Goal: Transaction & Acquisition: Purchase product/service

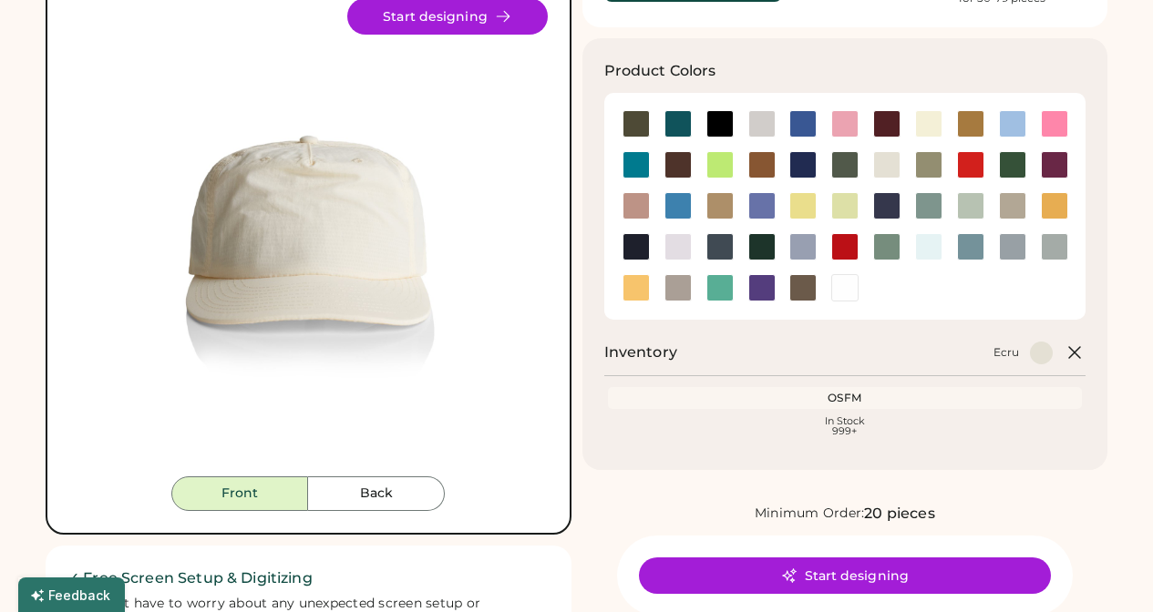
scroll to position [145, 0]
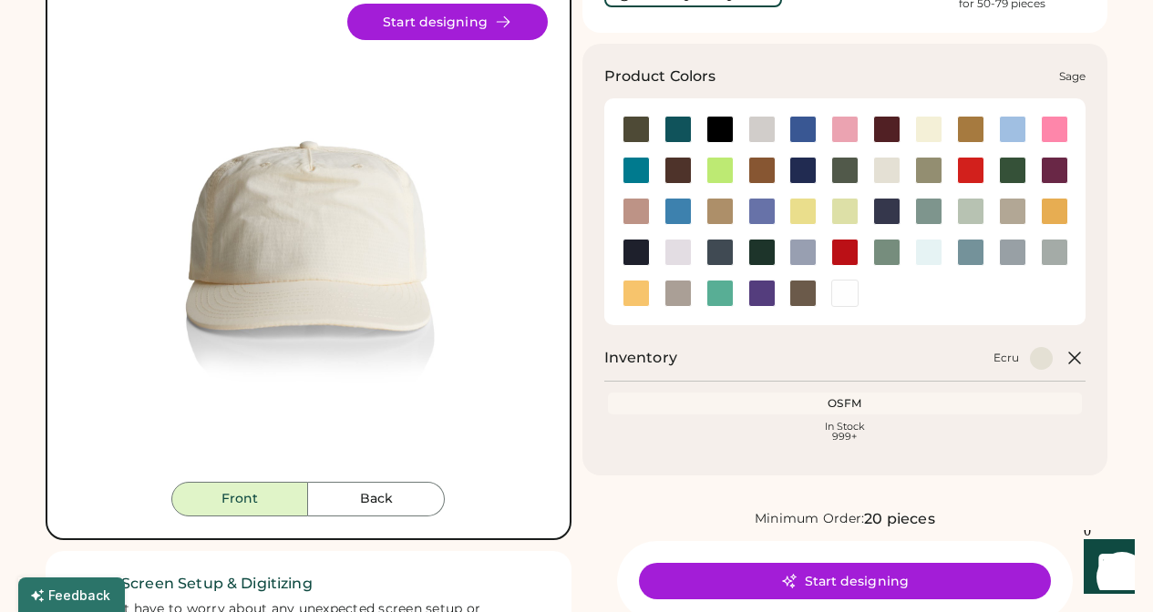
click at [898, 251] on div at bounding box center [886, 252] width 27 height 27
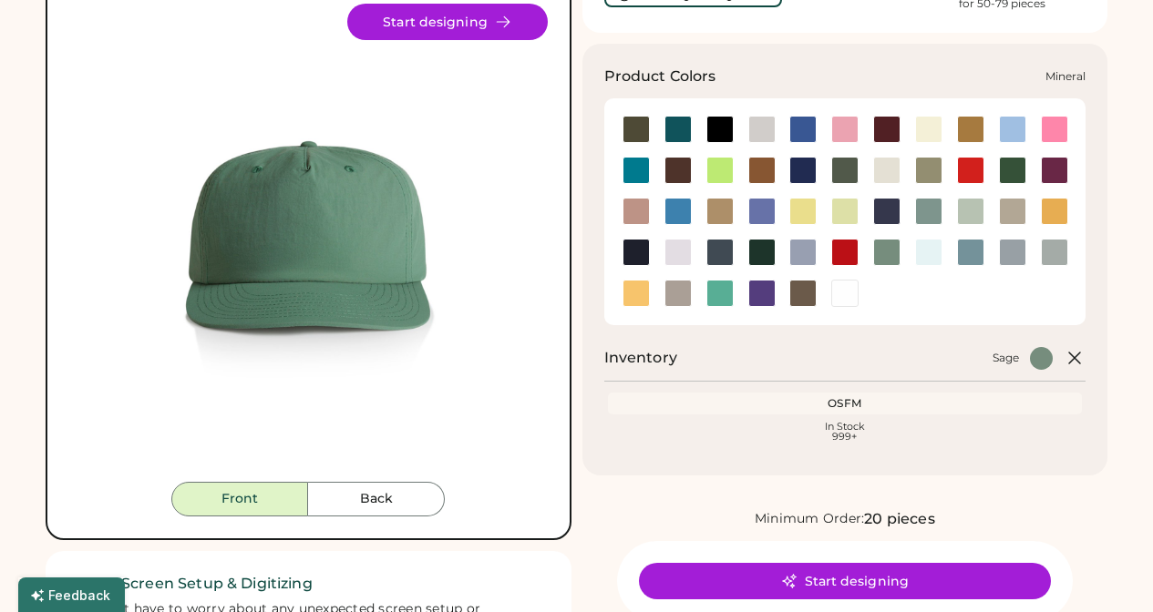
click at [930, 214] on div at bounding box center [928, 211] width 27 height 27
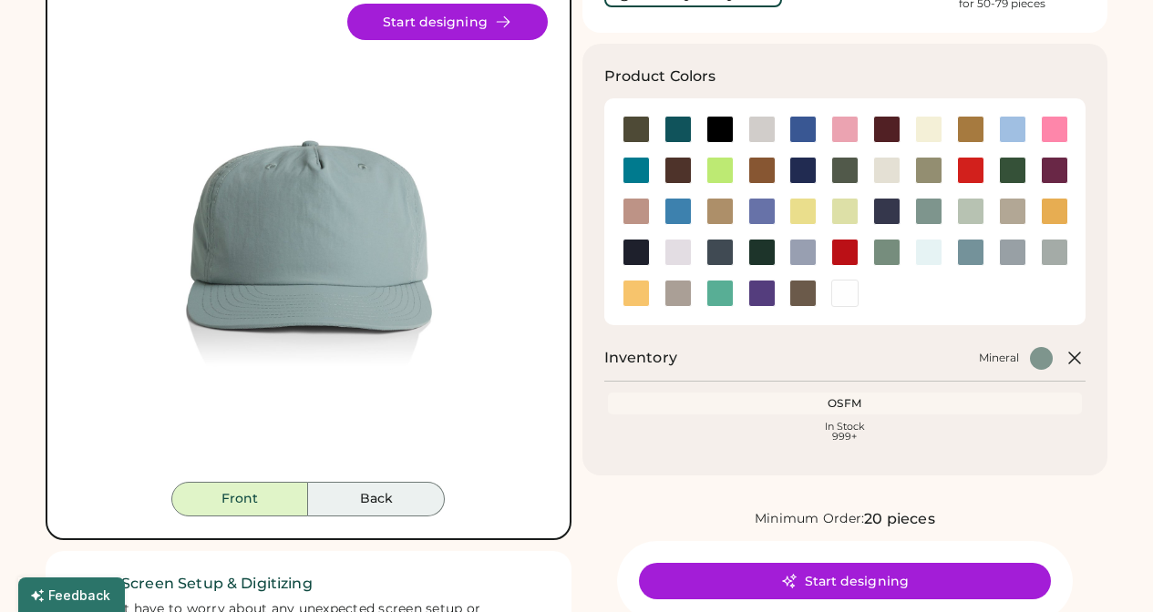
click at [374, 506] on button "Back" at bounding box center [376, 499] width 137 height 35
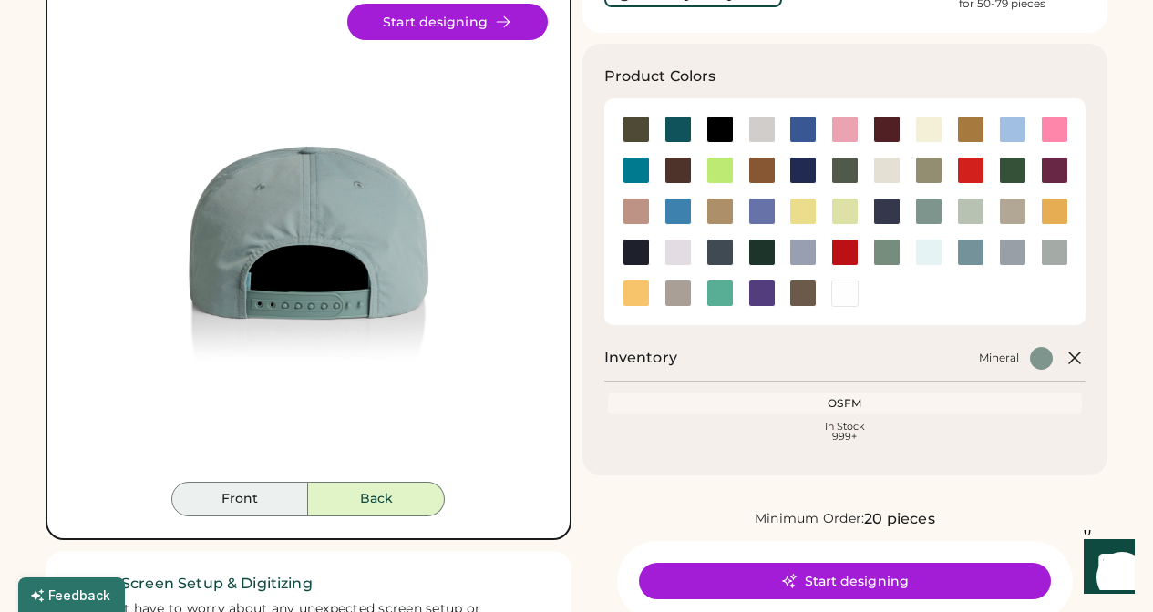
click at [241, 492] on button "Front" at bounding box center [239, 499] width 137 height 35
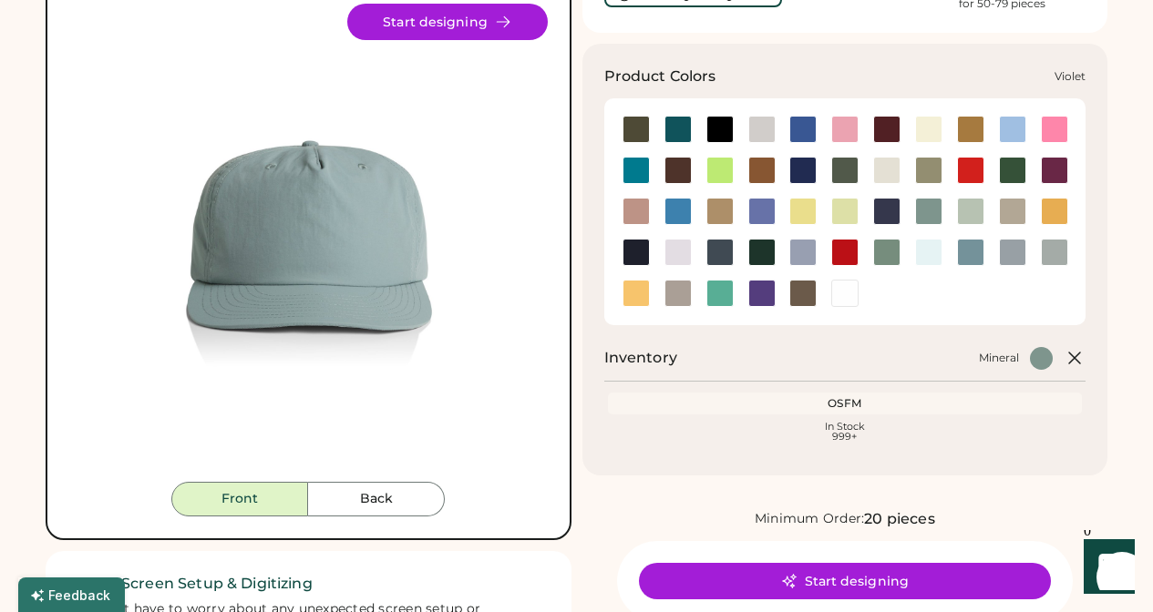
click at [758, 292] on div at bounding box center [761, 293] width 27 height 27
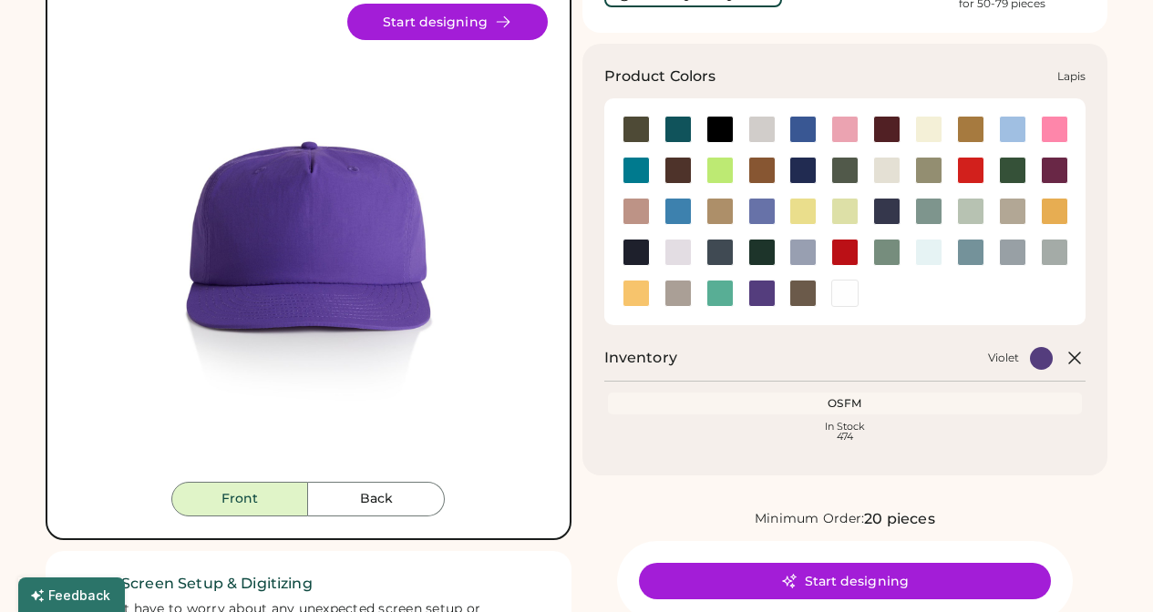
click at [769, 210] on div at bounding box center [761, 211] width 27 height 27
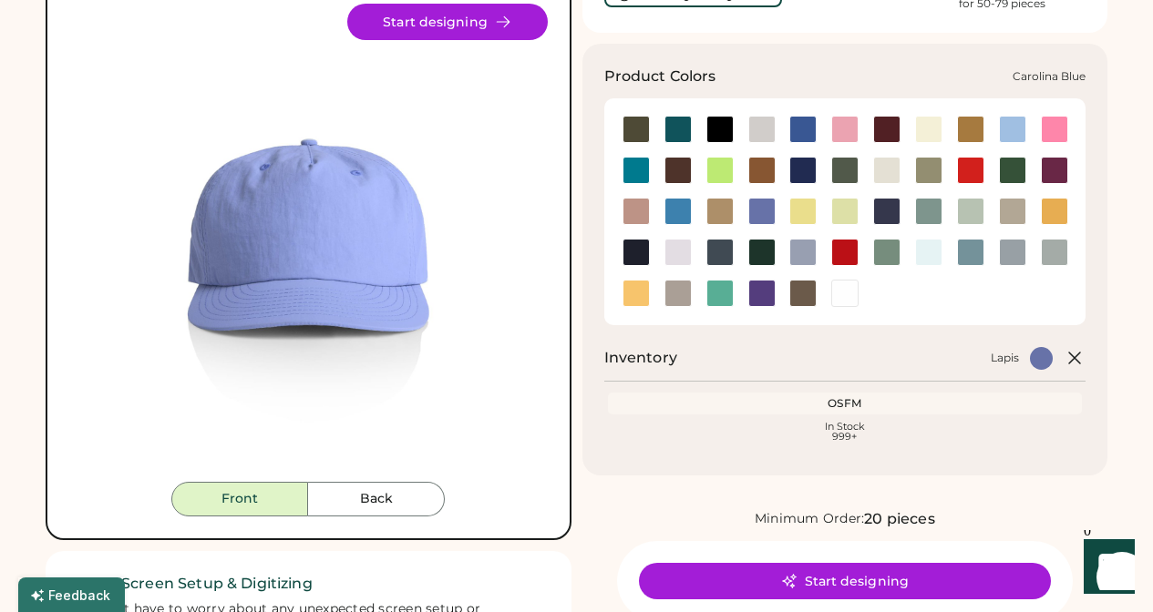
click at [1001, 132] on div at bounding box center [1012, 129] width 27 height 27
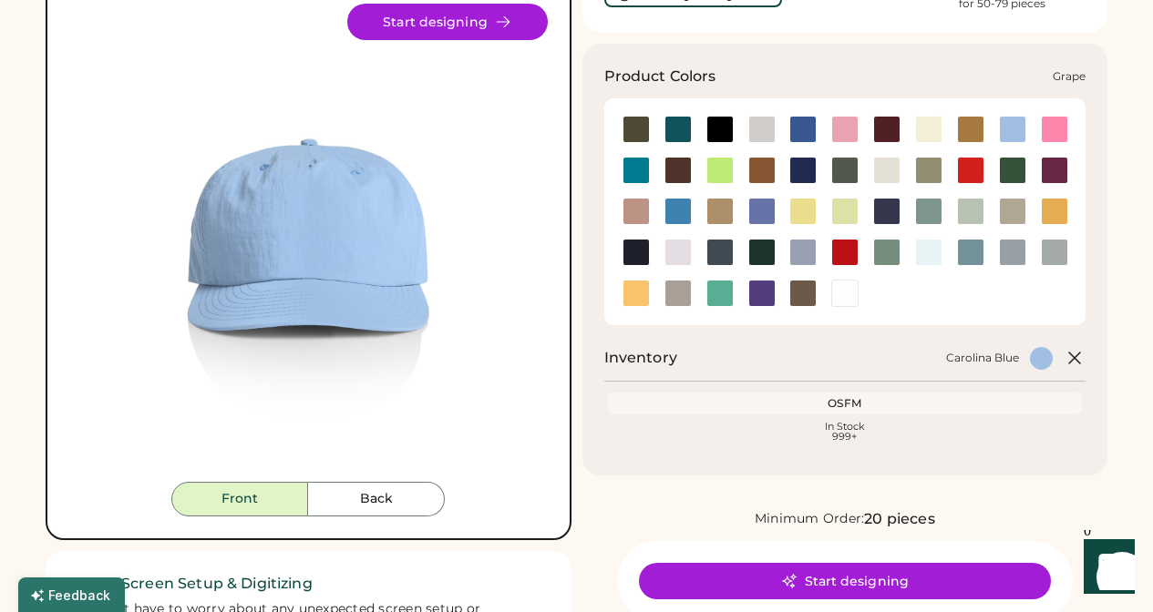
click at [1056, 166] on div at bounding box center [1054, 170] width 27 height 27
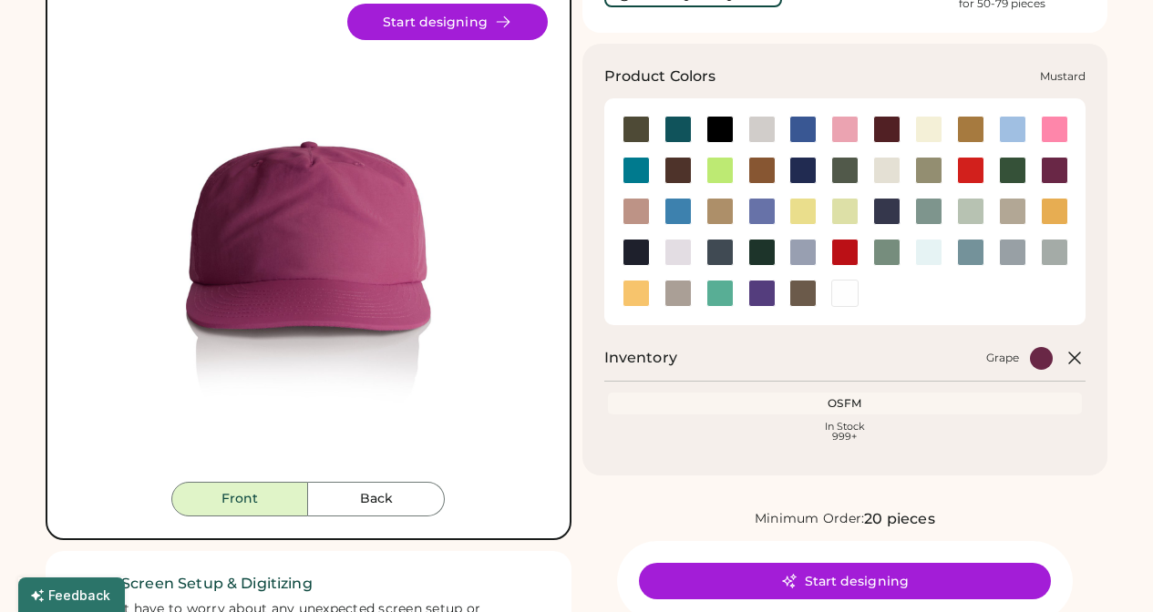
click at [1056, 213] on div at bounding box center [1054, 211] width 27 height 27
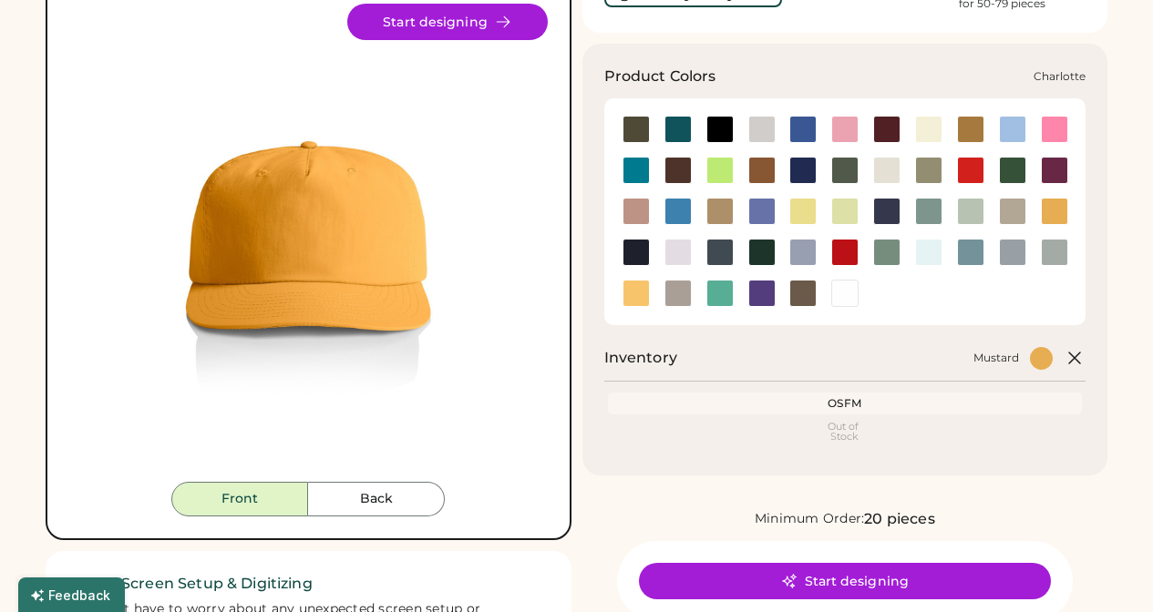
click at [631, 163] on div at bounding box center [635, 170] width 27 height 27
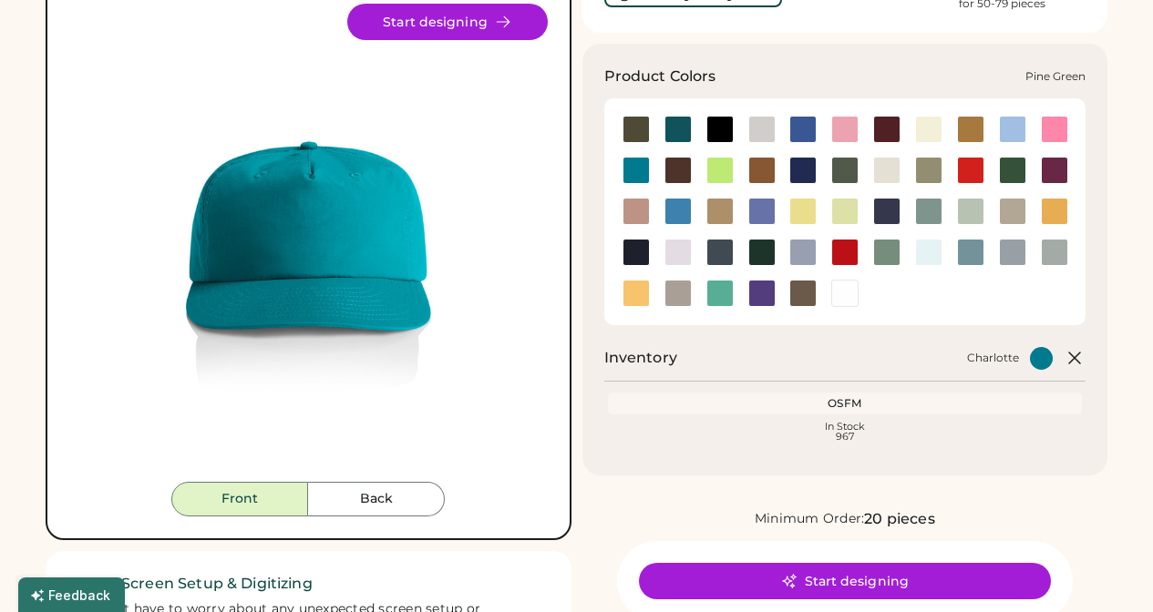
click at [758, 259] on div at bounding box center [761, 252] width 27 height 27
click at [756, 251] on div at bounding box center [761, 252] width 27 height 27
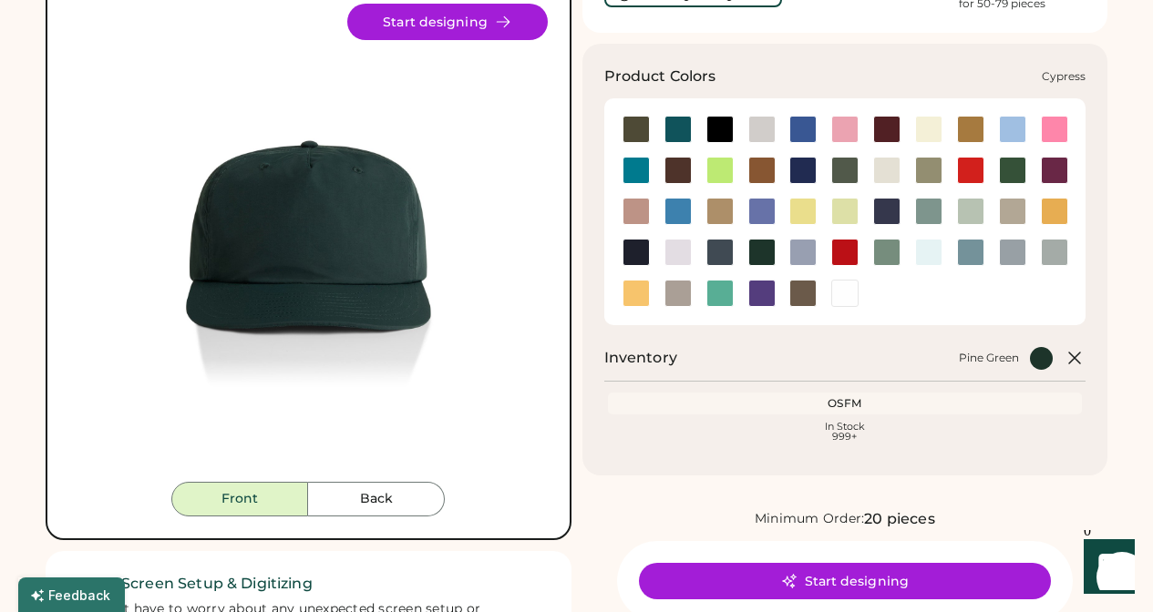
click at [843, 177] on div at bounding box center [844, 170] width 27 height 27
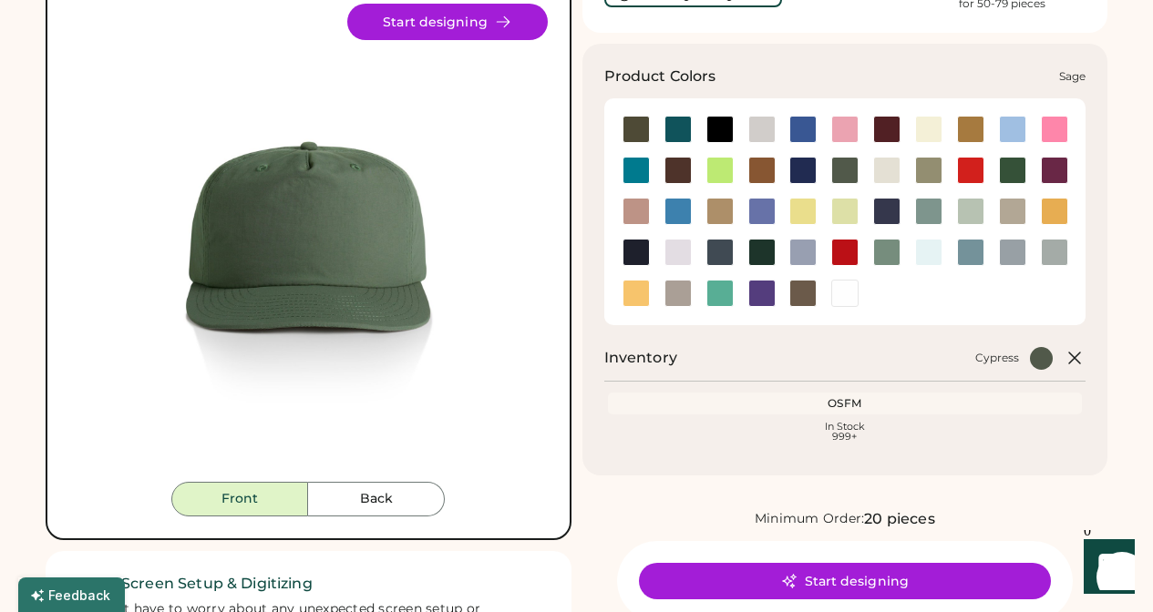
click at [889, 261] on div at bounding box center [886, 252] width 27 height 27
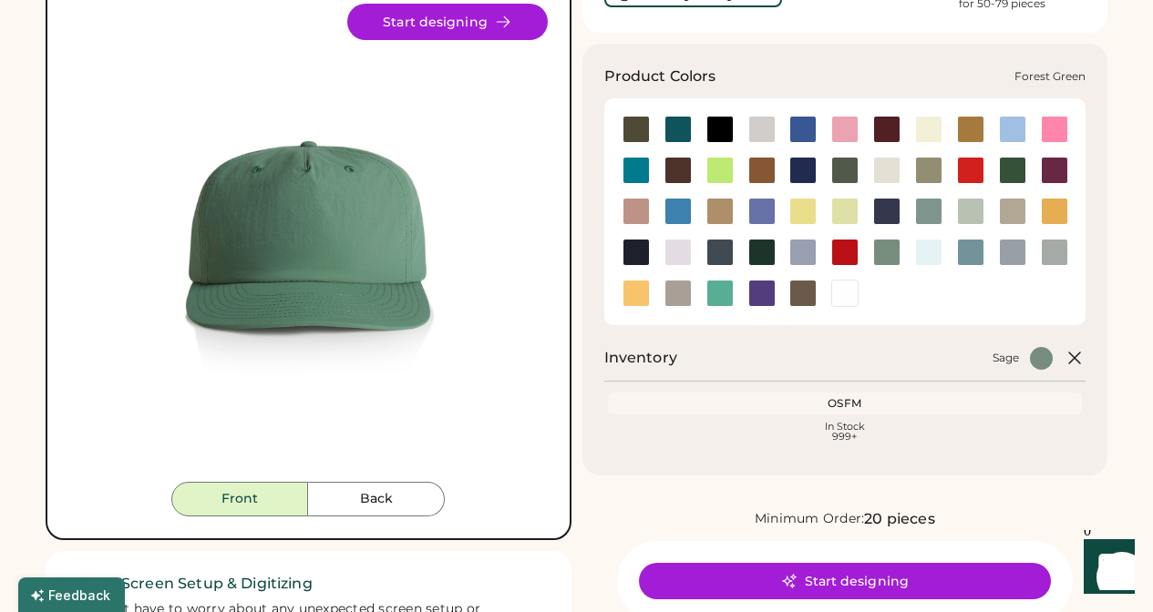
click at [1002, 169] on div at bounding box center [1012, 170] width 27 height 27
click at [1015, 167] on div at bounding box center [1012, 170] width 27 height 27
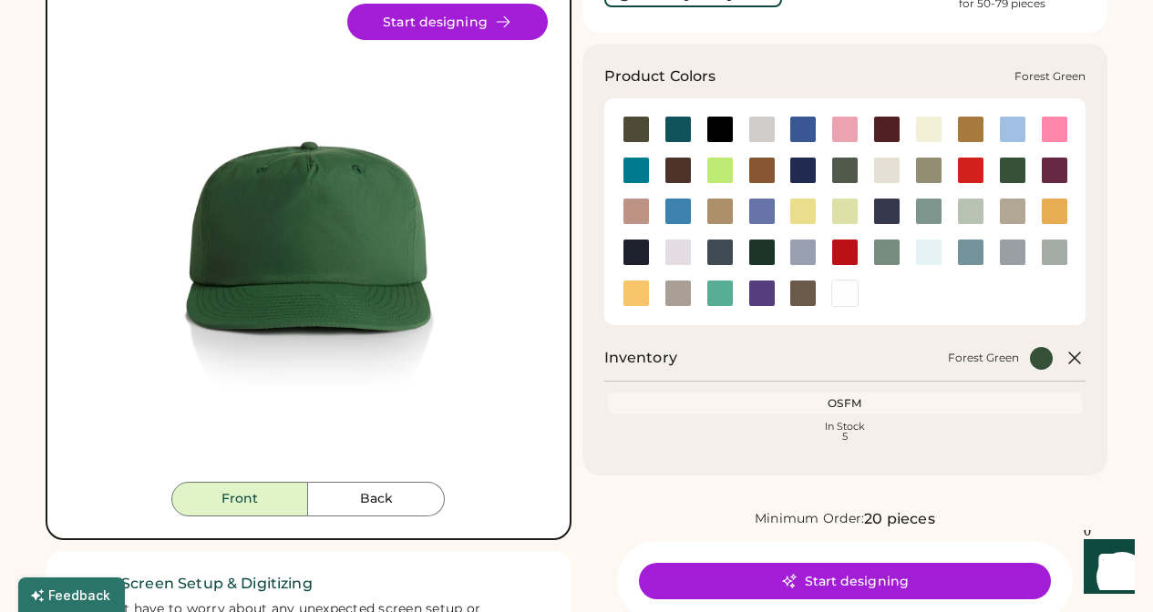
click at [1015, 171] on div at bounding box center [1012, 170] width 27 height 27
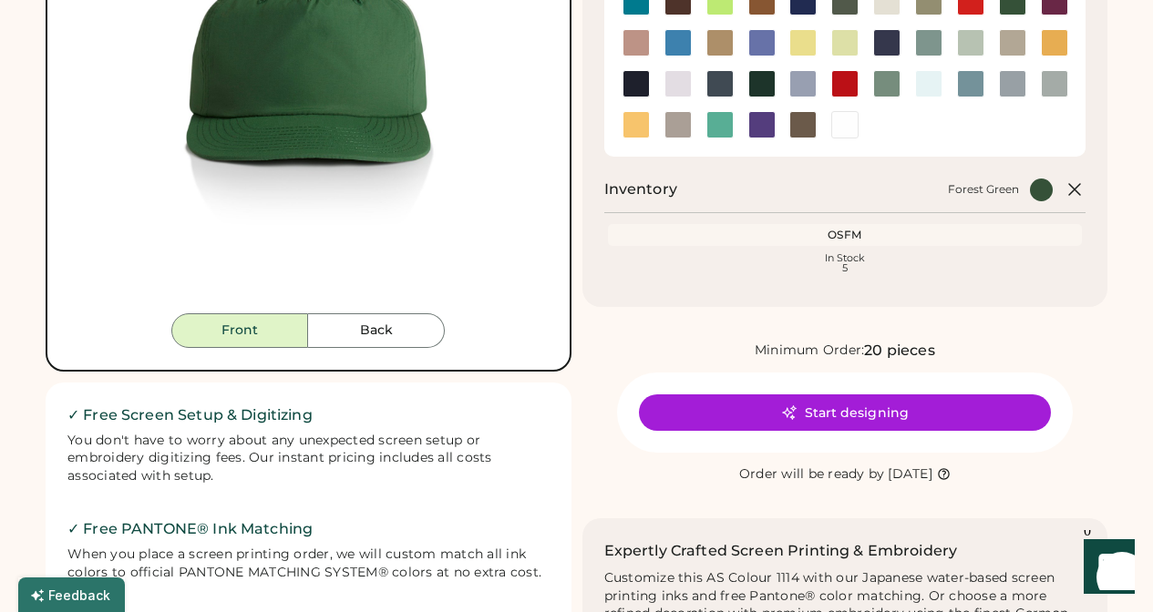
scroll to position [316, 0]
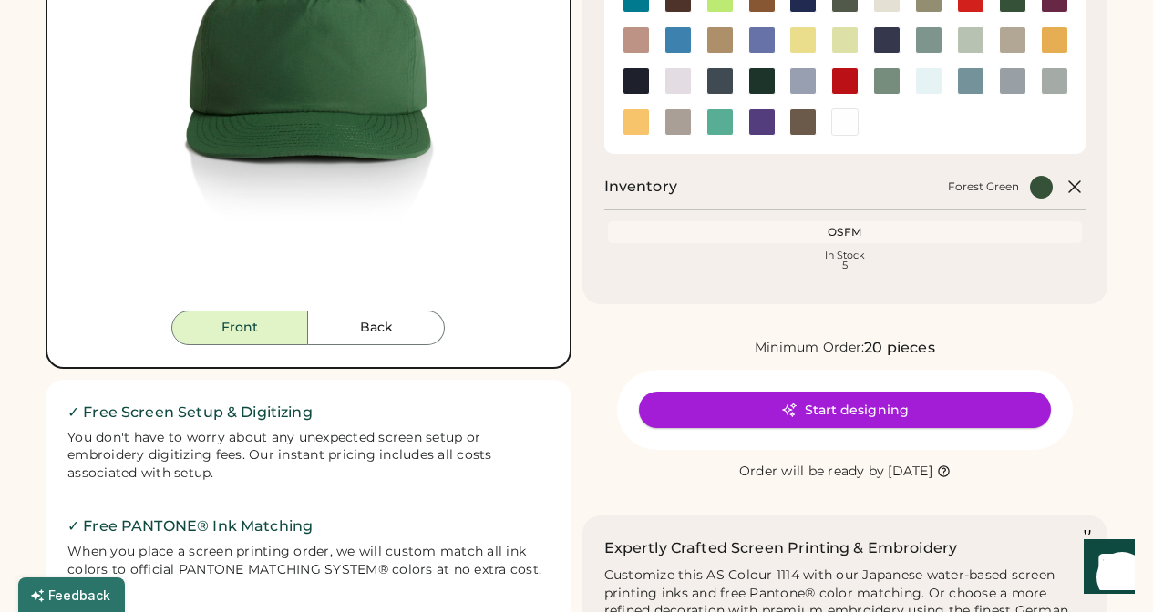
click at [841, 415] on button "Start designing" at bounding box center [845, 410] width 412 height 36
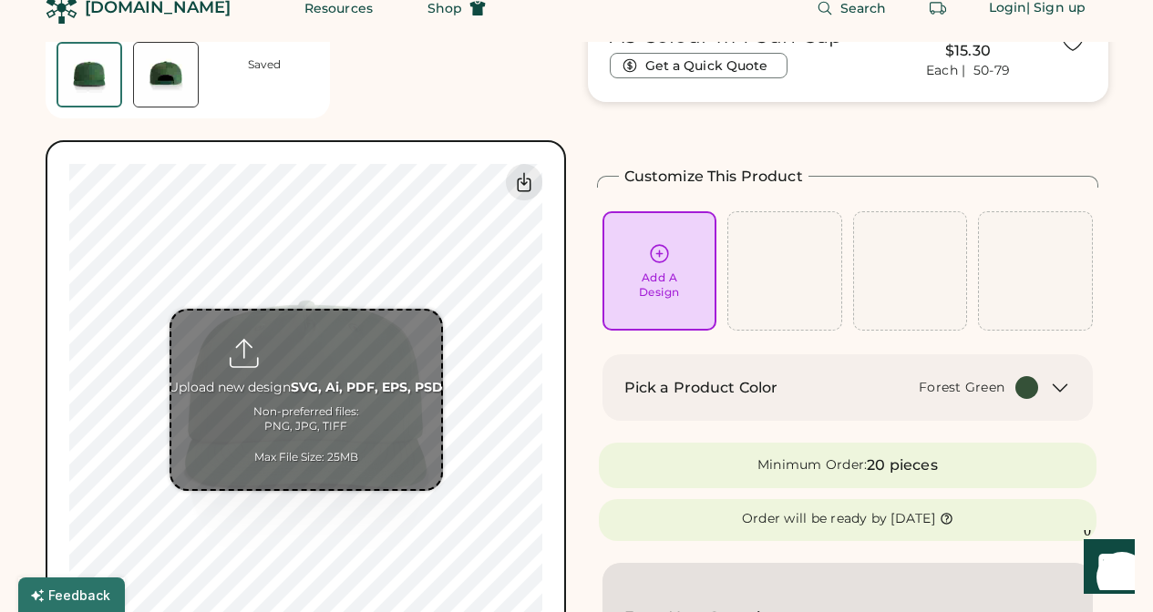
scroll to position [146, 0]
